Goal: Find specific page/section: Find specific page/section

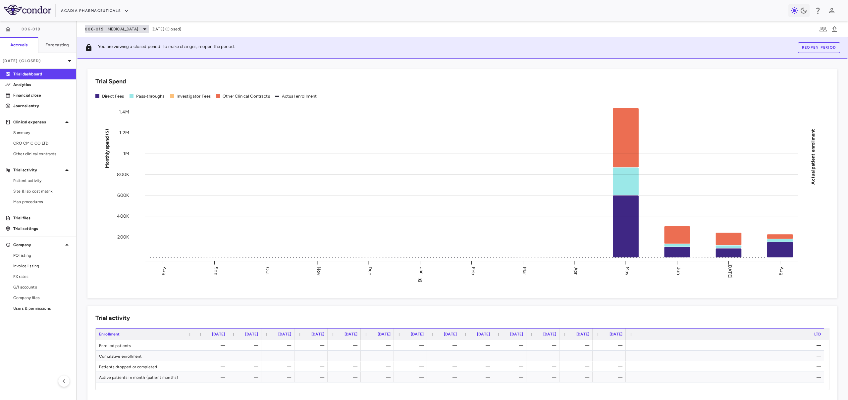
click at [129, 29] on span "[MEDICAL_DATA]" at bounding box center [122, 29] width 32 height 6
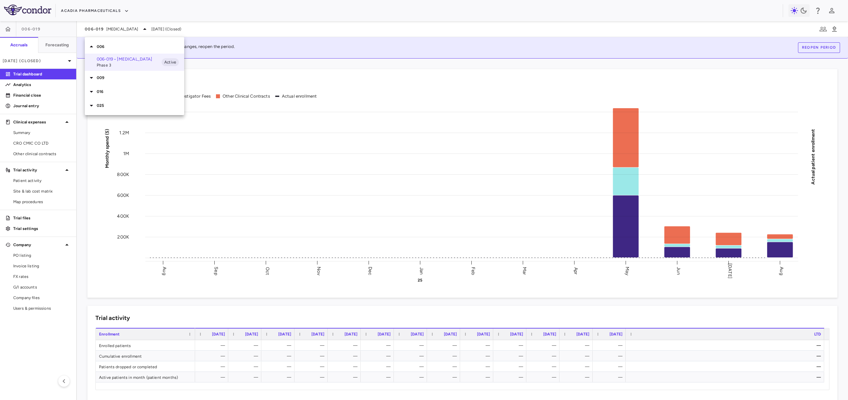
click at [98, 6] on div at bounding box center [424, 200] width 848 height 400
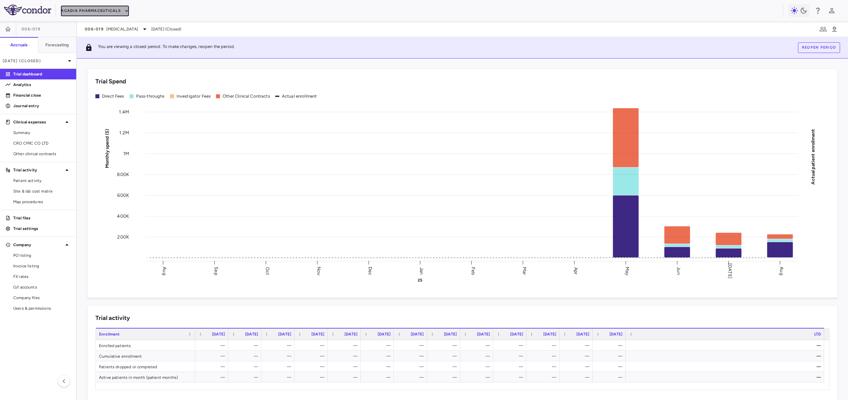
click at [96, 12] on button "Acadia Pharmaceuticals" at bounding box center [95, 11] width 68 height 11
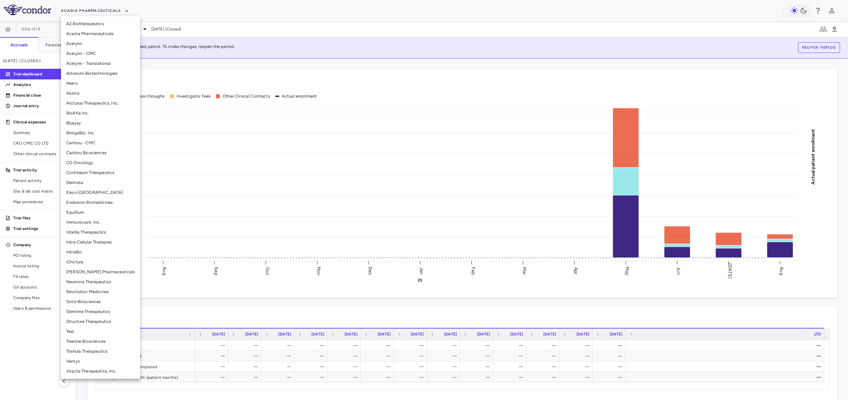
click at [92, 155] on li "Caribou Biosciences" at bounding box center [100, 153] width 79 height 10
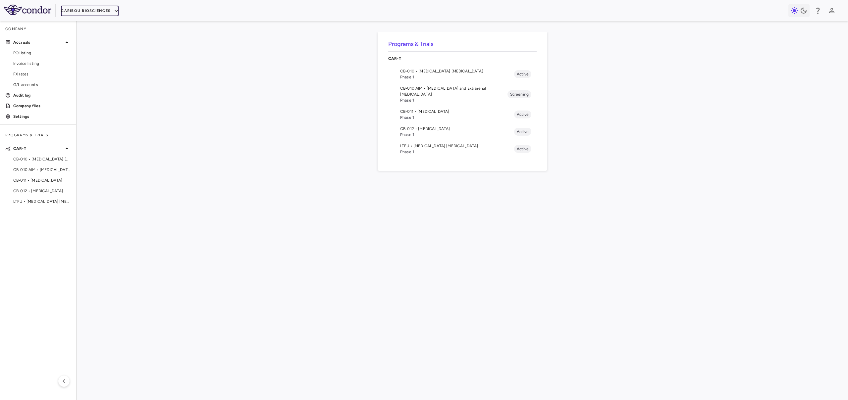
click at [98, 10] on button "Caribou Biosciences" at bounding box center [90, 11] width 58 height 11
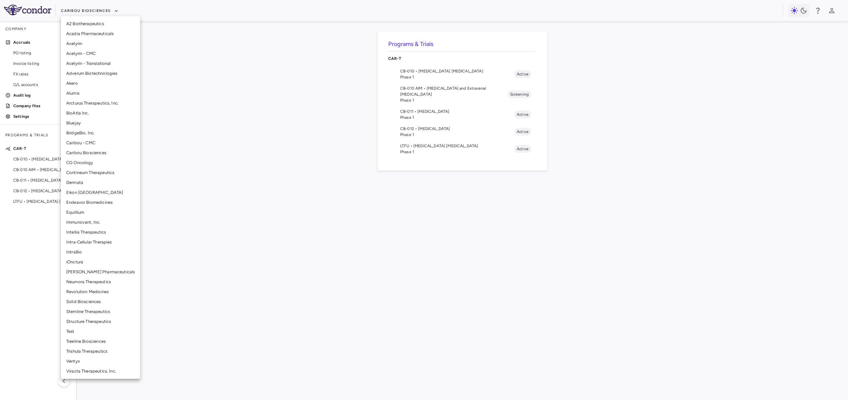
click at [92, 144] on li "Caribou - CMC" at bounding box center [100, 143] width 79 height 10
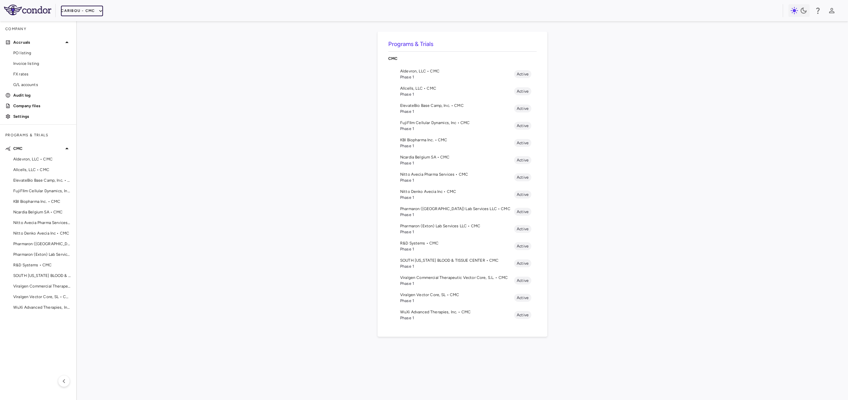
click at [92, 12] on button "Caribou - CMC" at bounding box center [82, 11] width 42 height 11
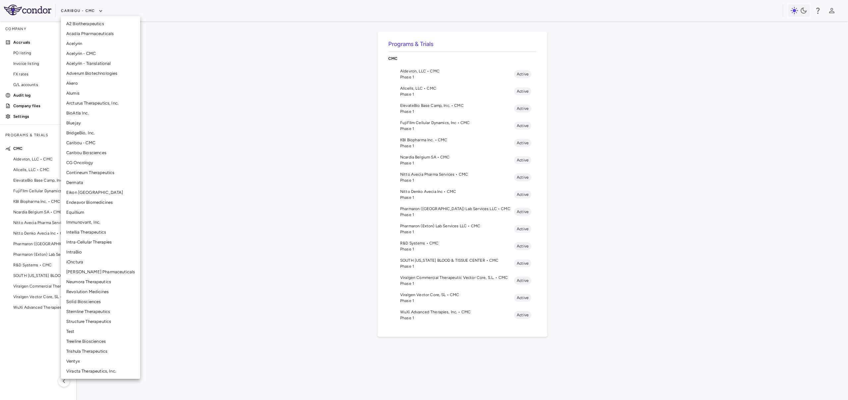
click at [98, 141] on li "Caribou - CMC" at bounding box center [100, 143] width 79 height 10
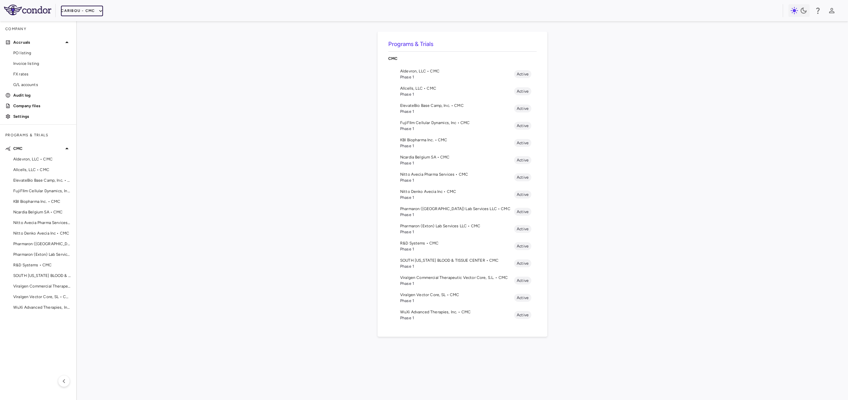
click at [88, 15] on button "Caribou - CMC" at bounding box center [82, 11] width 42 height 11
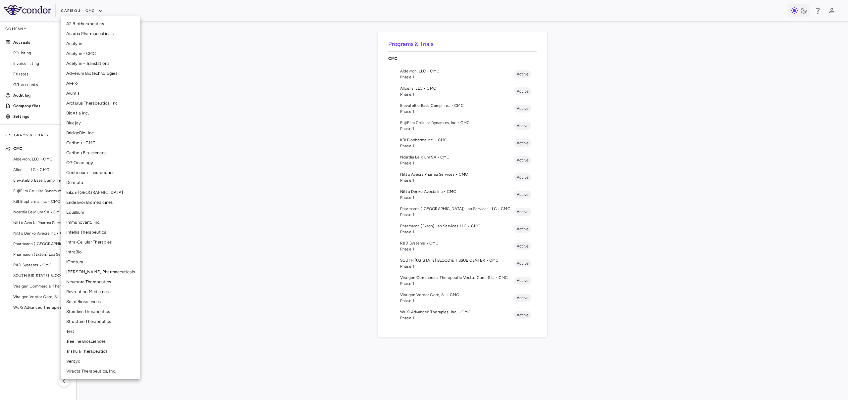
click at [92, 155] on li "Caribou Biosciences" at bounding box center [100, 153] width 79 height 10
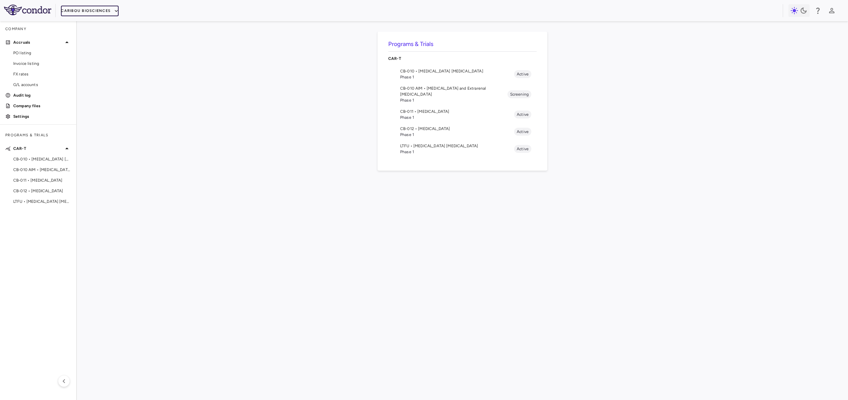
click at [104, 12] on button "Caribou Biosciences" at bounding box center [90, 11] width 58 height 11
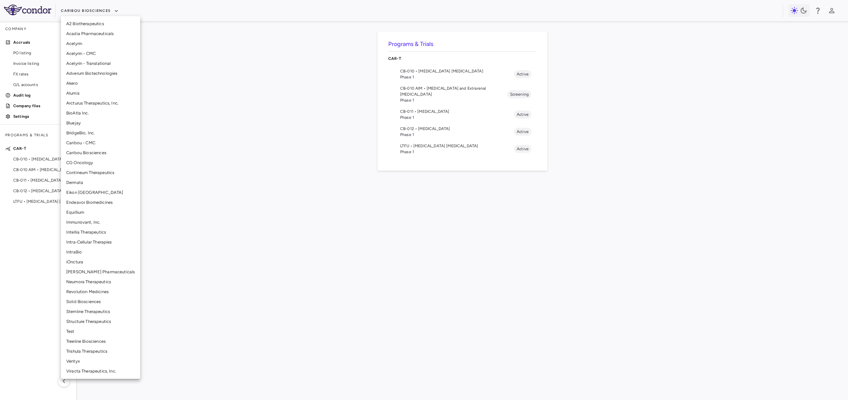
click at [104, 145] on li "Caribou - CMC" at bounding box center [100, 143] width 79 height 10
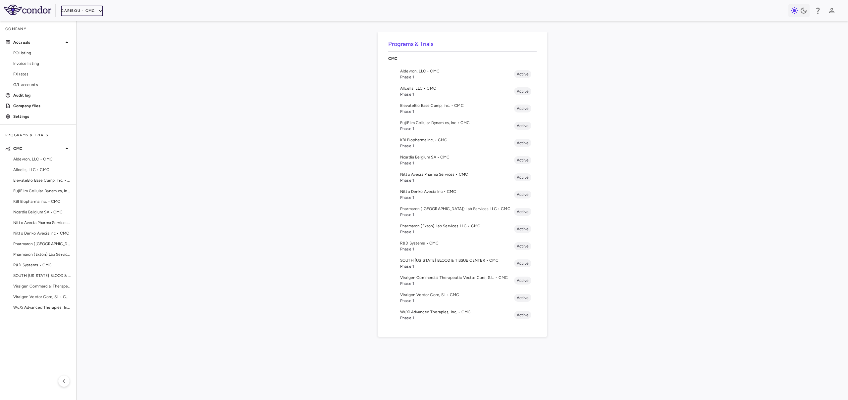
click at [98, 12] on icon "button" at bounding box center [101, 11] width 6 height 6
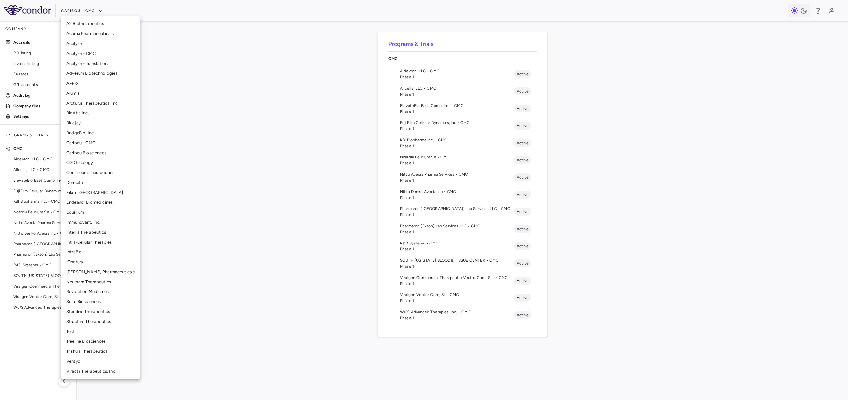
click at [99, 154] on li "Caribou Biosciences" at bounding box center [100, 153] width 79 height 10
